Goal: Information Seeking & Learning: Learn about a topic

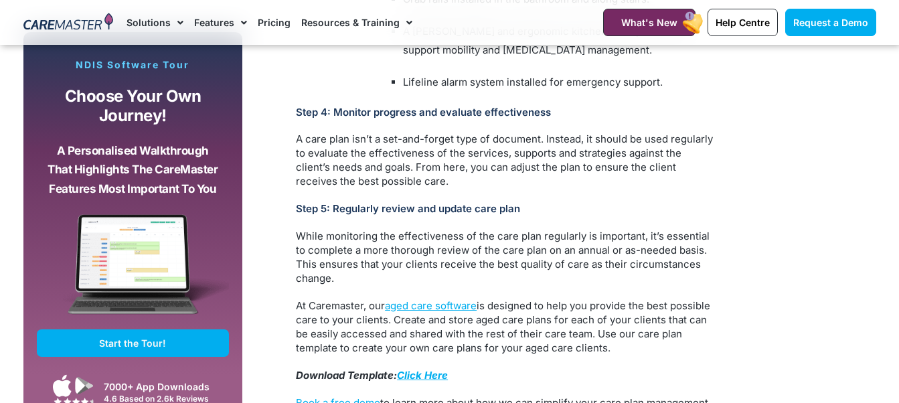
scroll to position [3415, 0]
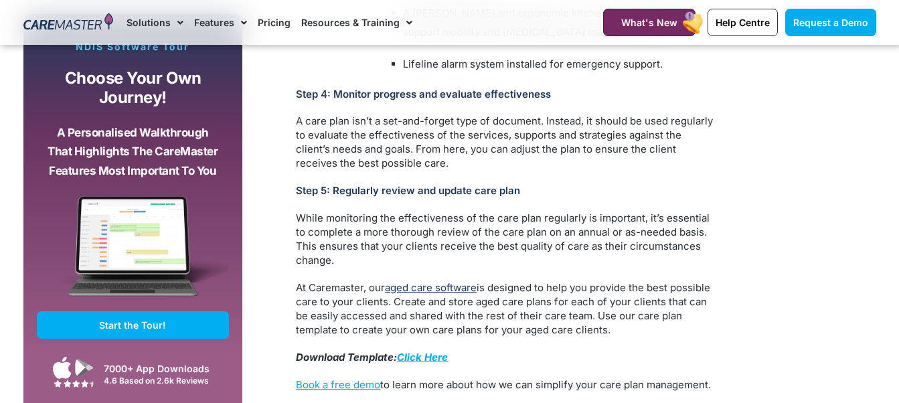
click at [442, 281] on link "aged care software" at bounding box center [431, 287] width 92 height 13
